Goal: Task Accomplishment & Management: Manage account settings

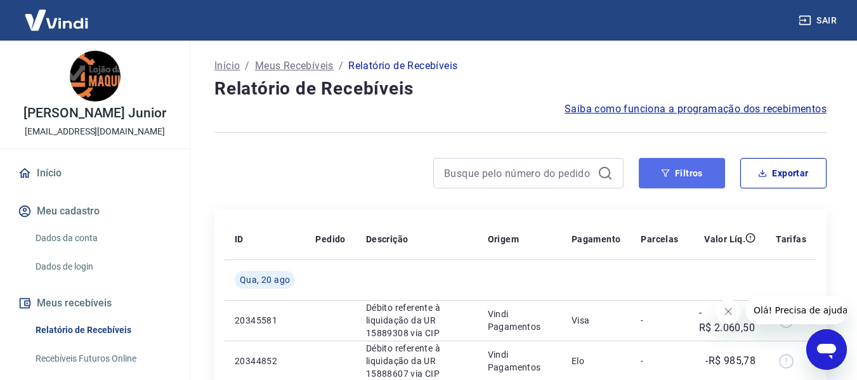
click at [657, 181] on button "Filtros" at bounding box center [682, 173] width 86 height 30
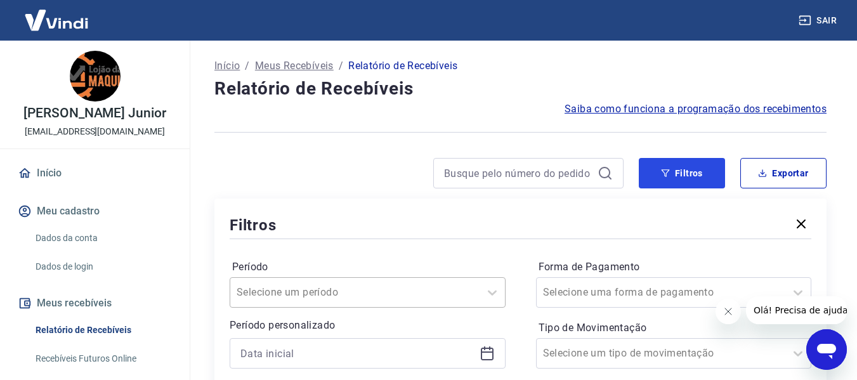
scroll to position [127, 0]
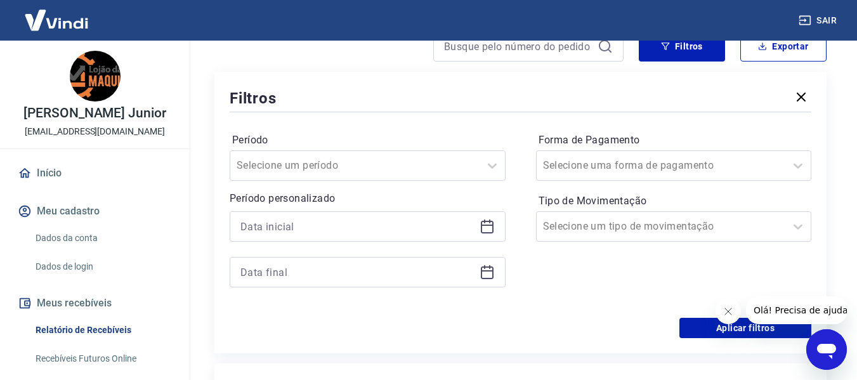
click at [487, 224] on icon at bounding box center [486, 226] width 15 height 15
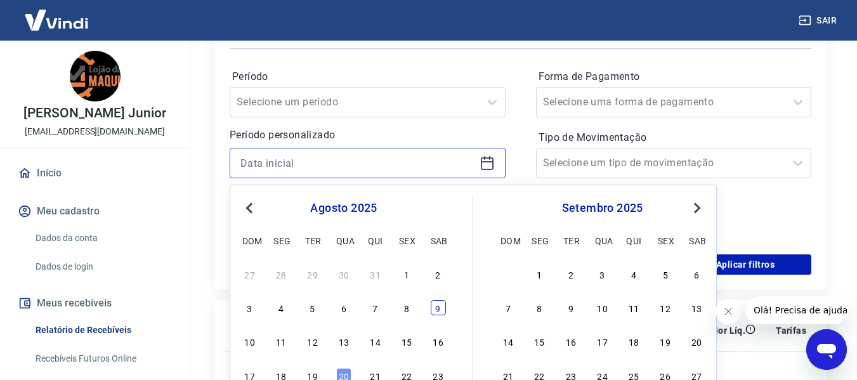
scroll to position [254, 0]
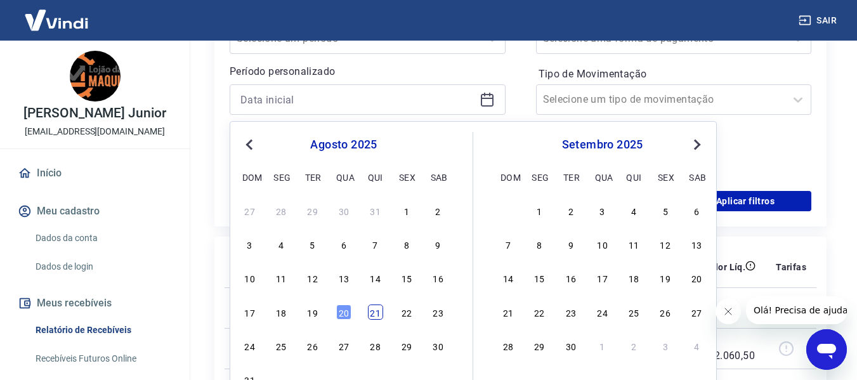
click at [374, 315] on div "21" at bounding box center [375, 311] width 15 height 15
type input "[DATE]"
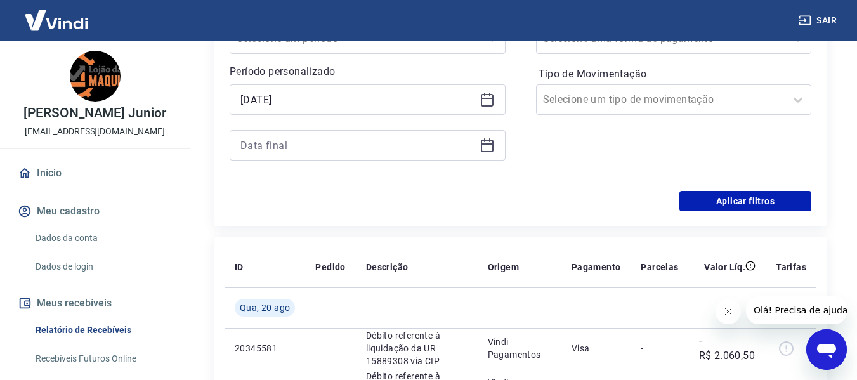
click at [483, 145] on icon at bounding box center [487, 143] width 13 height 1
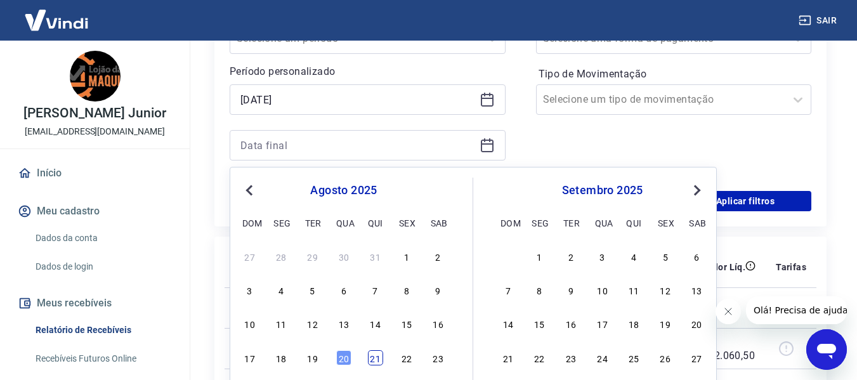
click at [368, 357] on div "21" at bounding box center [375, 357] width 15 height 15
type input "[DATE]"
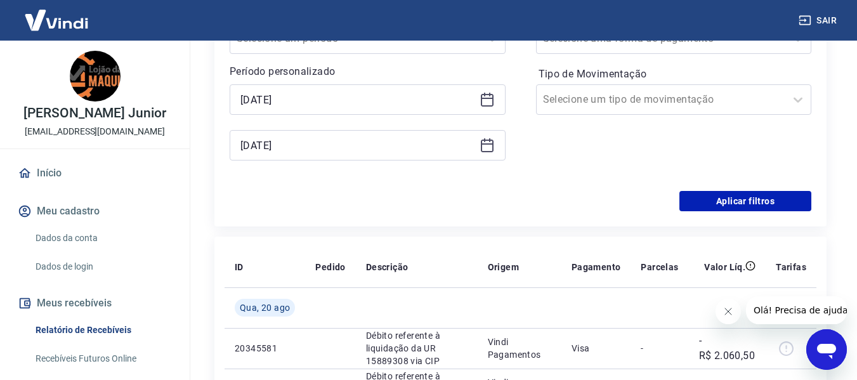
click at [489, 95] on icon at bounding box center [489, 95] width 1 height 4
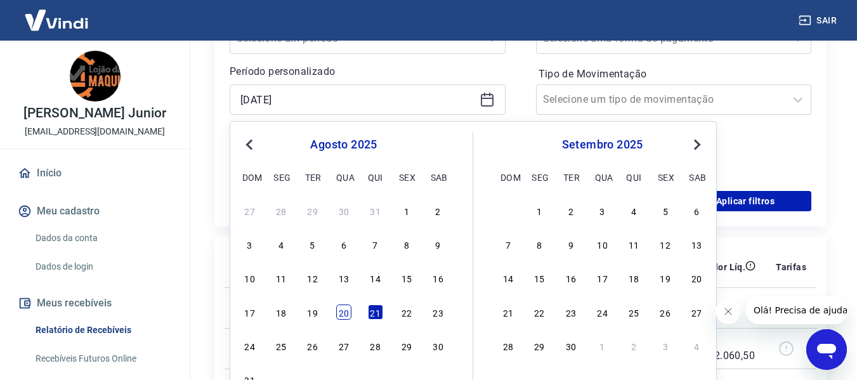
click at [342, 316] on div "20" at bounding box center [343, 311] width 15 height 15
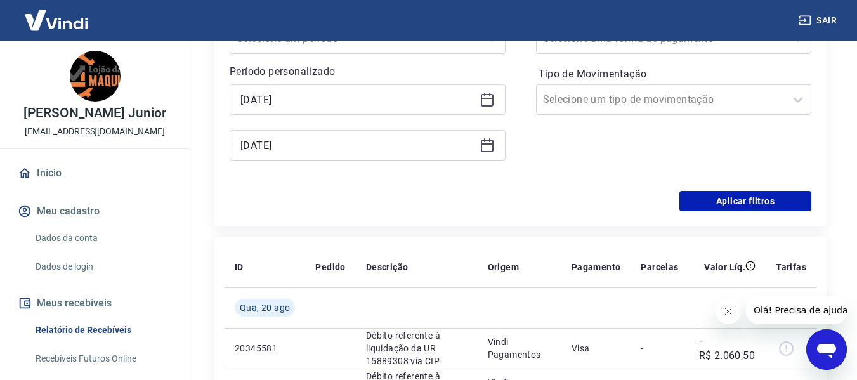
type input "[DATE]"
click at [488, 143] on icon at bounding box center [486, 145] width 15 height 15
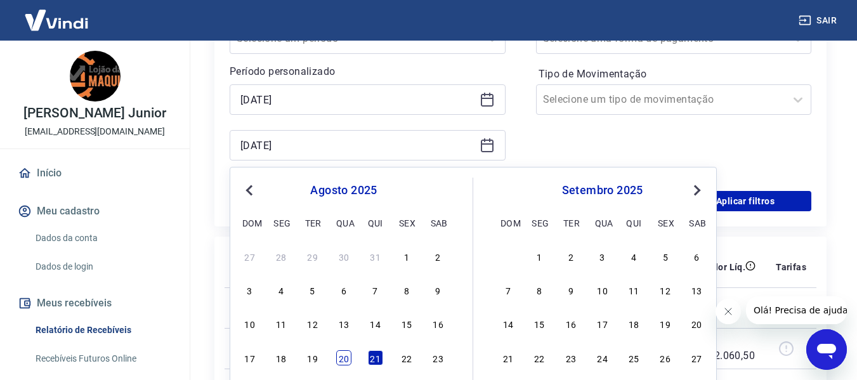
click at [340, 361] on div "20" at bounding box center [343, 357] width 15 height 15
type input "[DATE]"
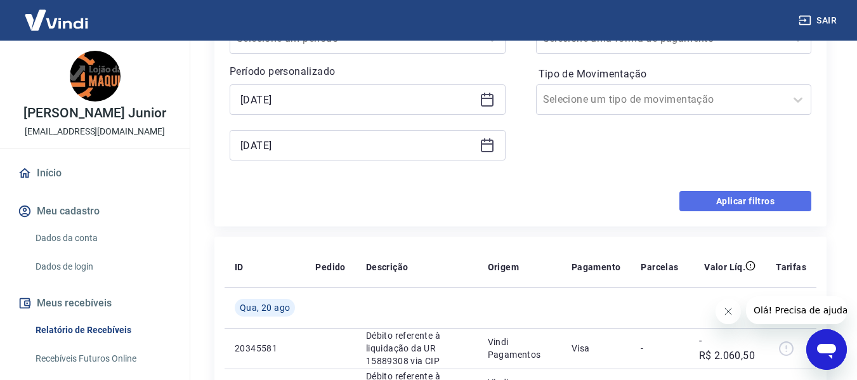
click at [743, 198] on button "Aplicar filtros" at bounding box center [745, 201] width 132 height 20
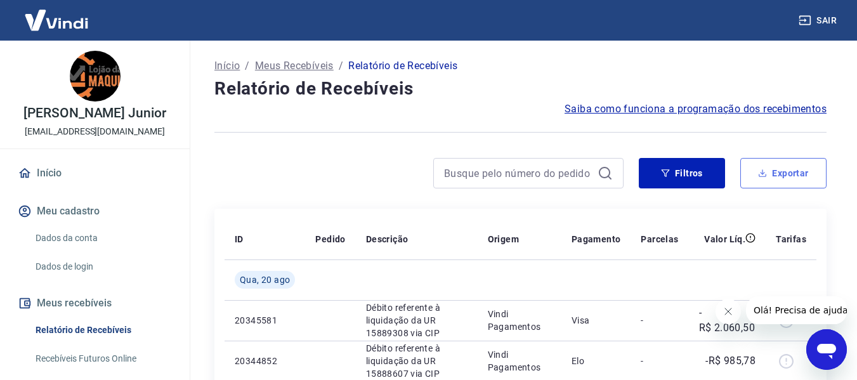
click at [779, 176] on button "Exportar" at bounding box center [783, 173] width 86 height 30
type input "[DATE]"
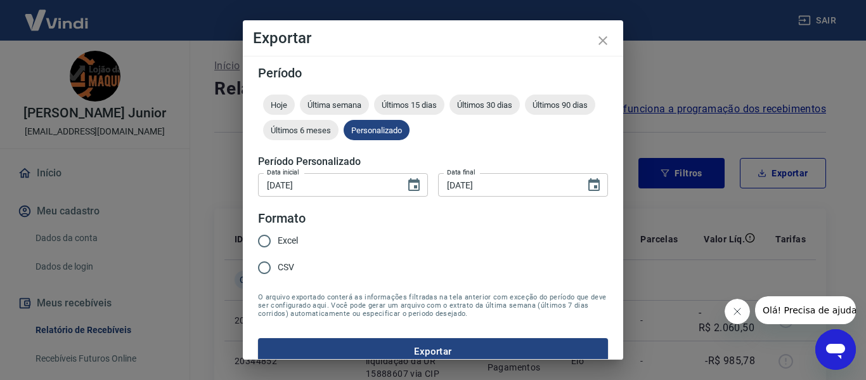
click at [270, 237] on input "Excel" at bounding box center [264, 241] width 27 height 27
radio input "true"
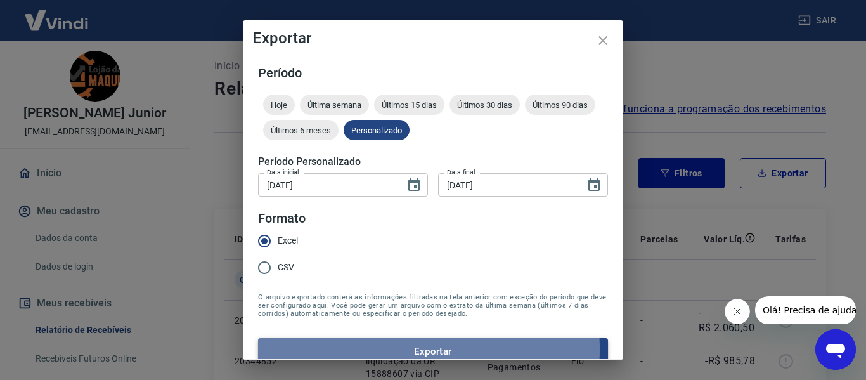
click at [368, 349] on button "Exportar" at bounding box center [433, 351] width 350 height 27
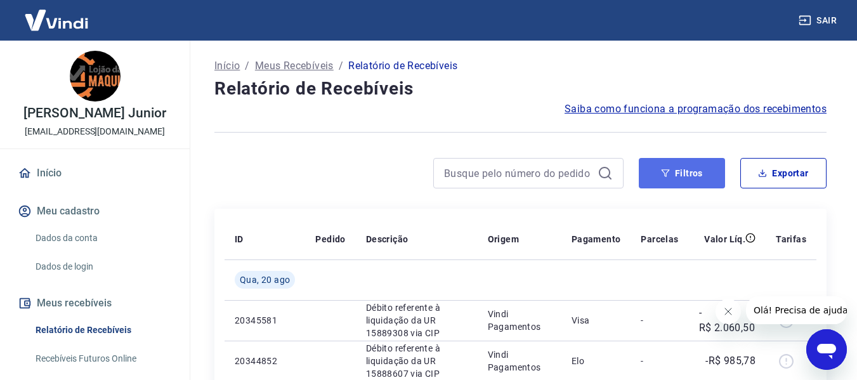
click at [670, 164] on button "Filtros" at bounding box center [682, 173] width 86 height 30
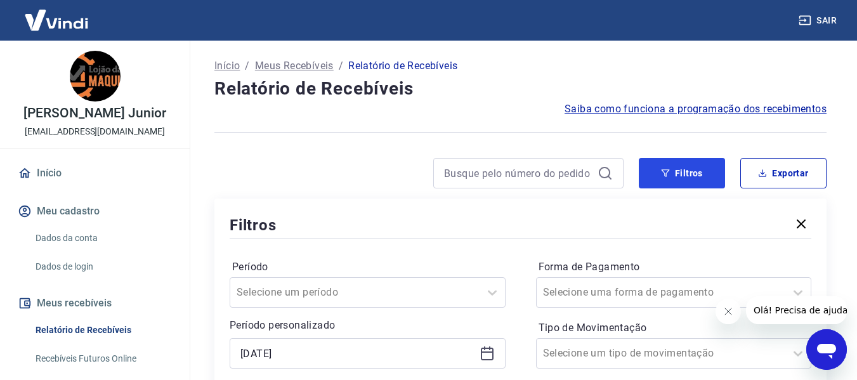
scroll to position [127, 0]
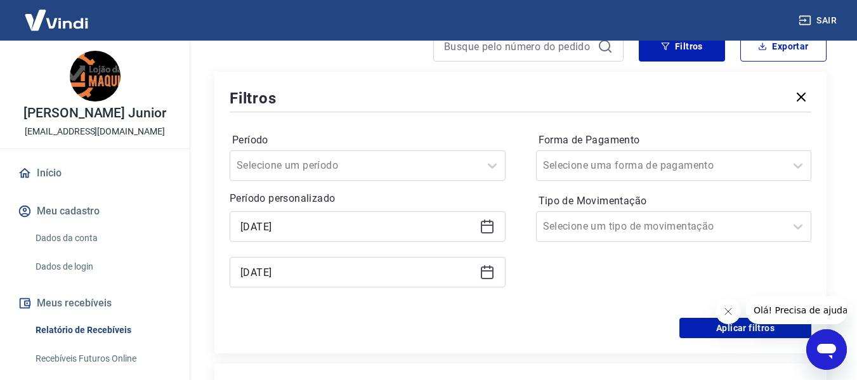
click at [483, 226] on icon at bounding box center [486, 226] width 15 height 15
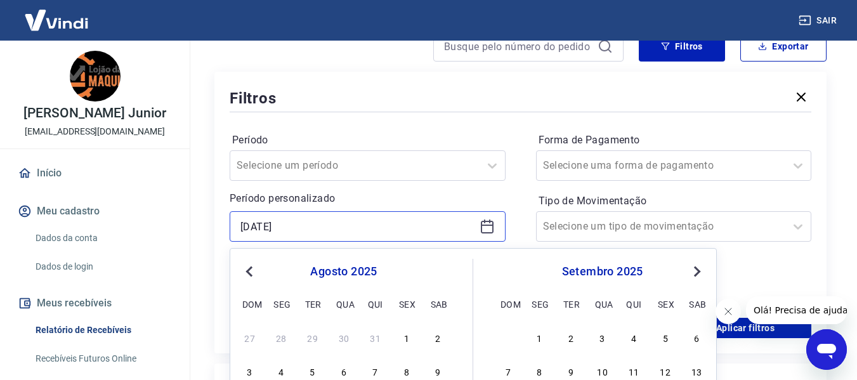
scroll to position [254, 0]
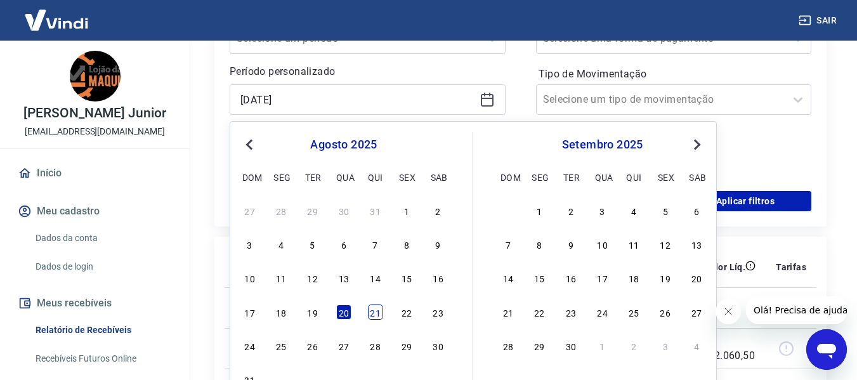
click at [370, 316] on div "21" at bounding box center [375, 311] width 15 height 15
type input "[DATE]"
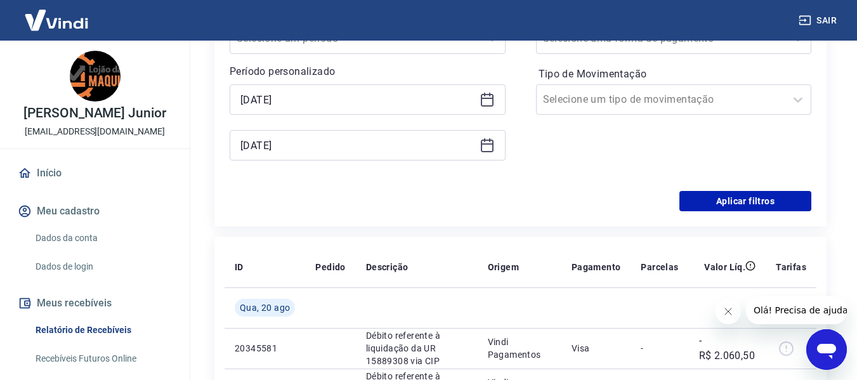
click at [488, 146] on icon at bounding box center [486, 145] width 15 height 15
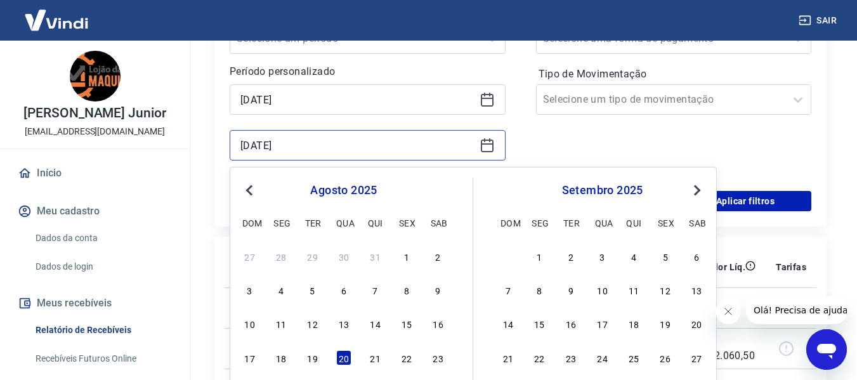
scroll to position [380, 0]
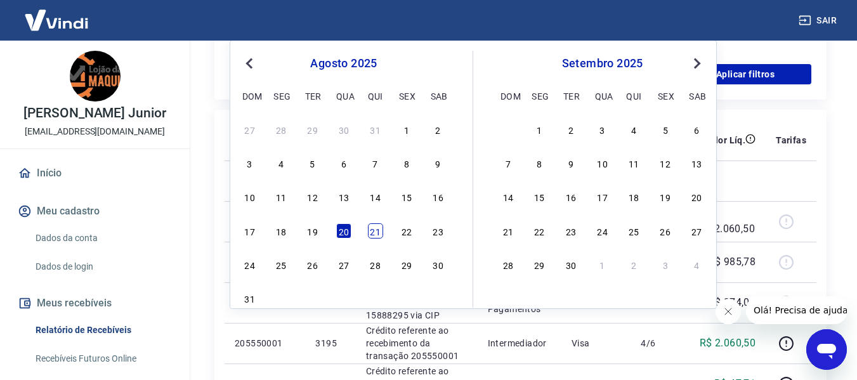
click at [380, 233] on div "21" at bounding box center [375, 230] width 15 height 15
type input "[DATE]"
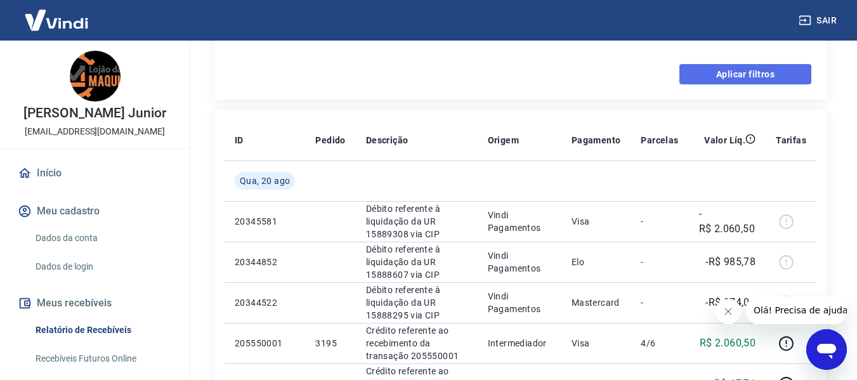
click at [753, 79] on button "Aplicar filtros" at bounding box center [745, 74] width 132 height 20
